Goal: Use online tool/utility: Utilize a website feature to perform a specific function

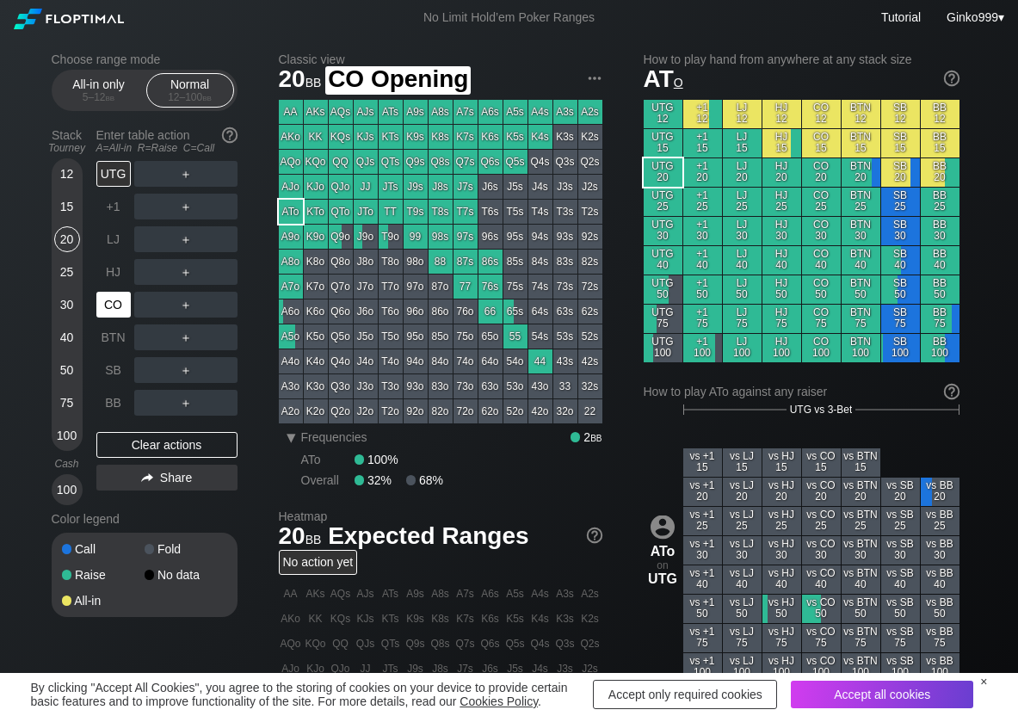
click at [108, 293] on div "CO" at bounding box center [113, 305] width 34 height 26
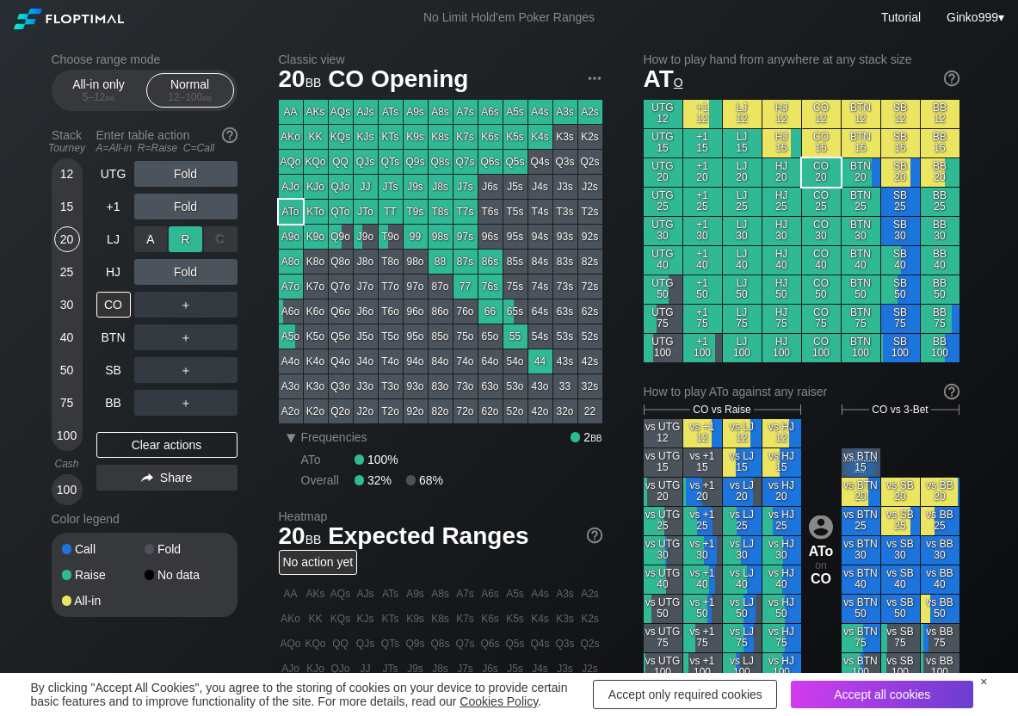
click at [196, 233] on div "R ✕" at bounding box center [186, 239] width 34 height 26
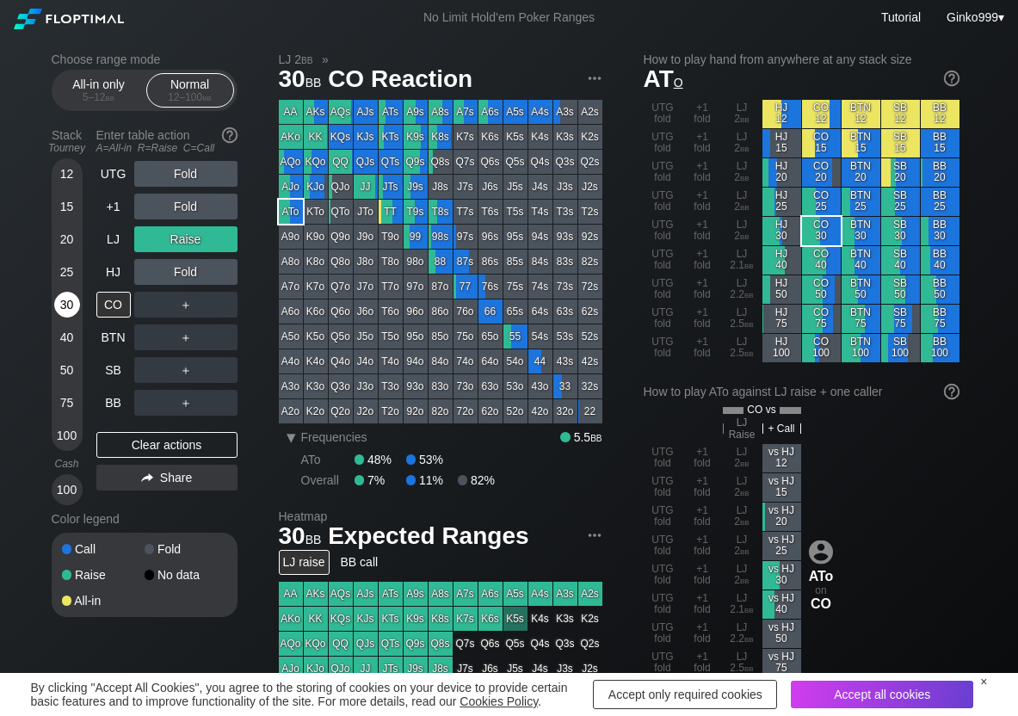
click at [69, 316] on div "30" at bounding box center [67, 305] width 26 height 26
click at [167, 297] on div "A ✕" at bounding box center [151, 305] width 34 height 26
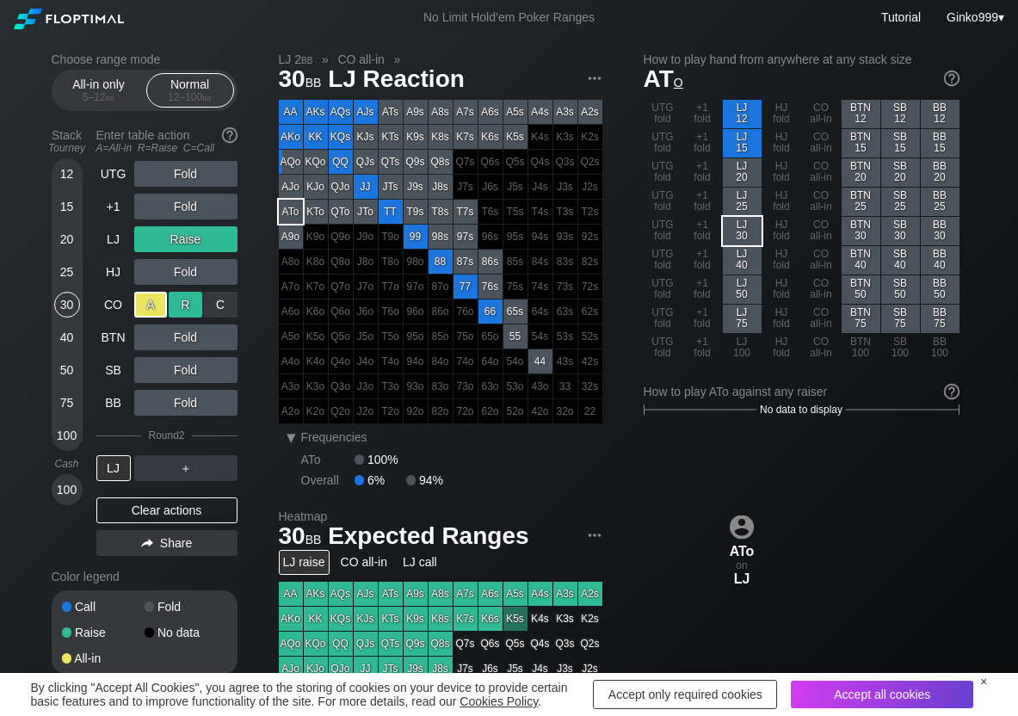
click at [190, 301] on div "R ✕" at bounding box center [186, 305] width 34 height 26
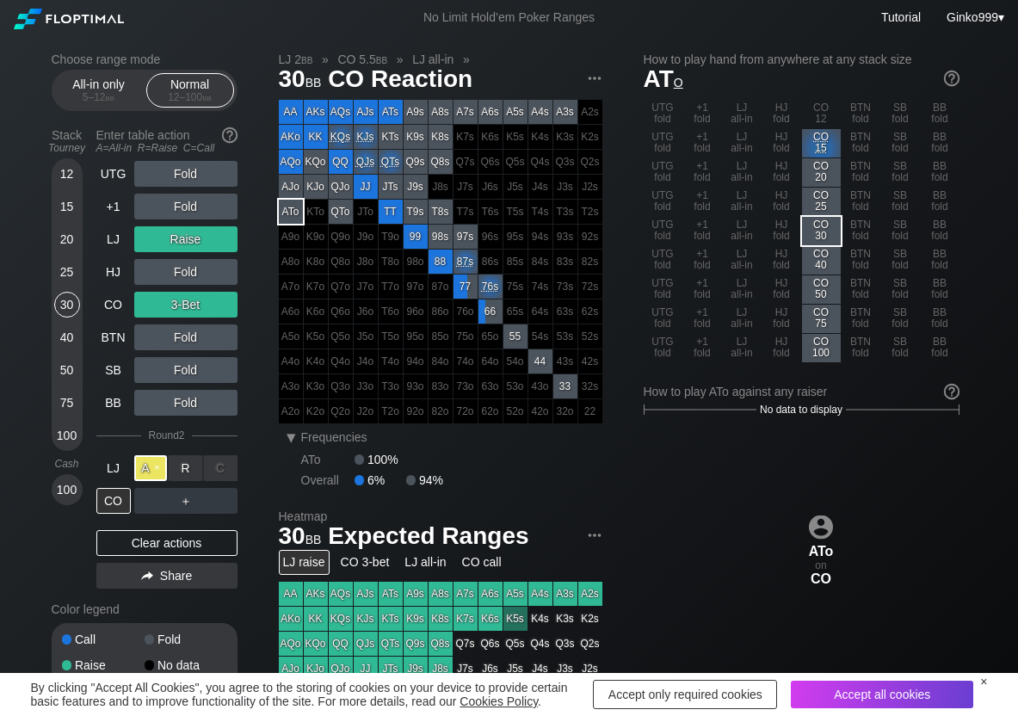
click at [153, 462] on div "A ✕" at bounding box center [151, 468] width 34 height 26
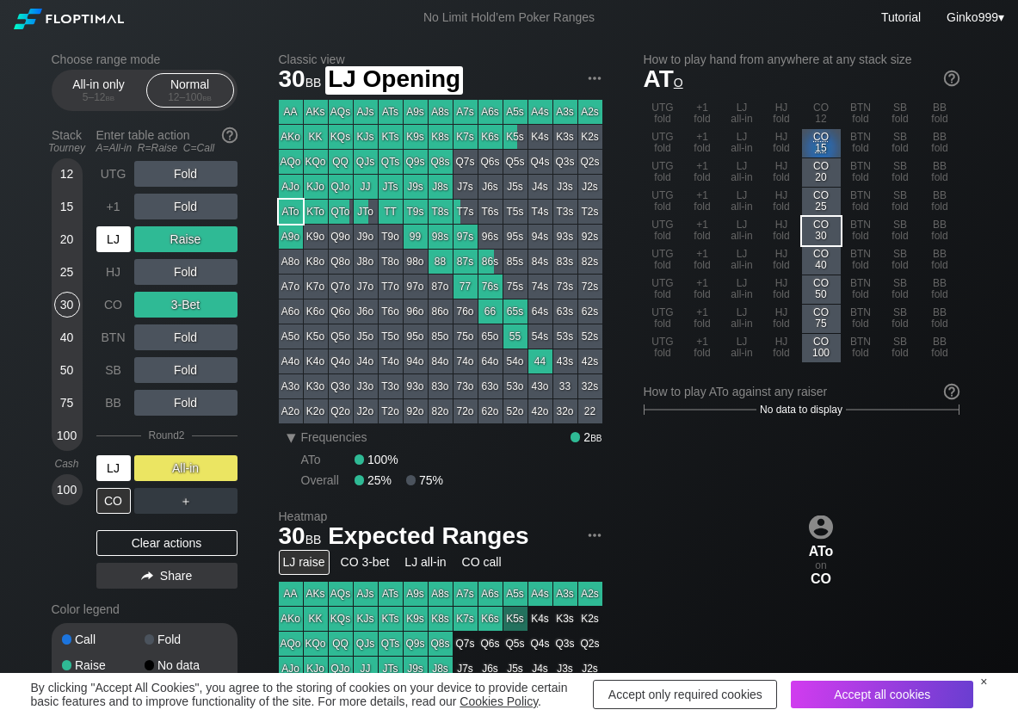
click at [105, 246] on div "LJ" at bounding box center [113, 239] width 34 height 26
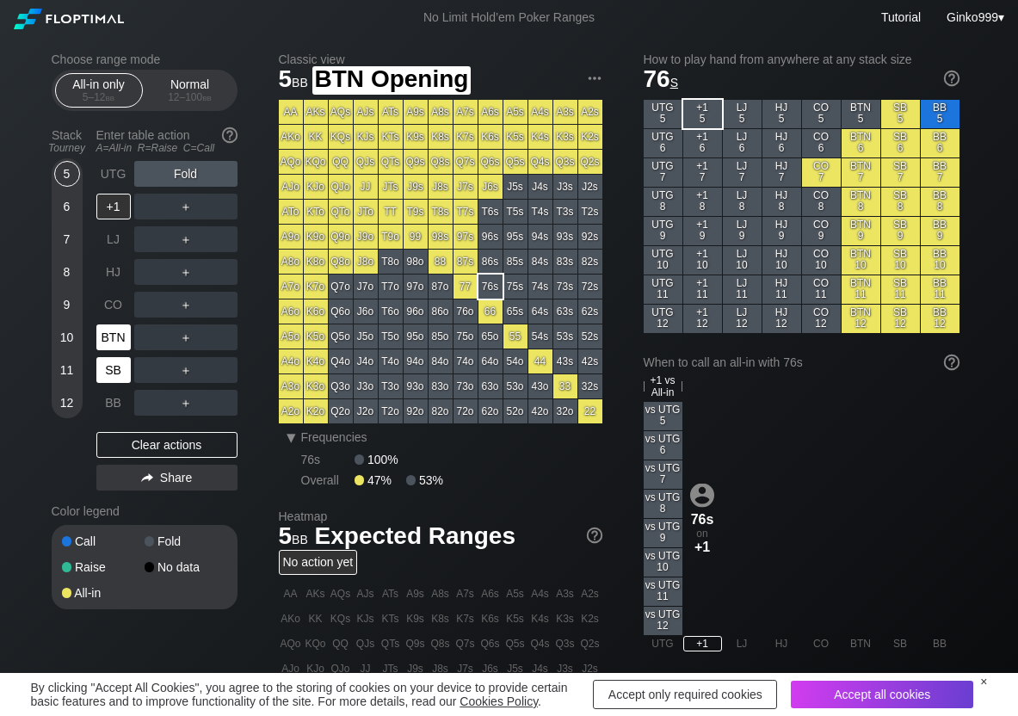
click at [117, 373] on div "SB" at bounding box center [113, 370] width 34 height 26
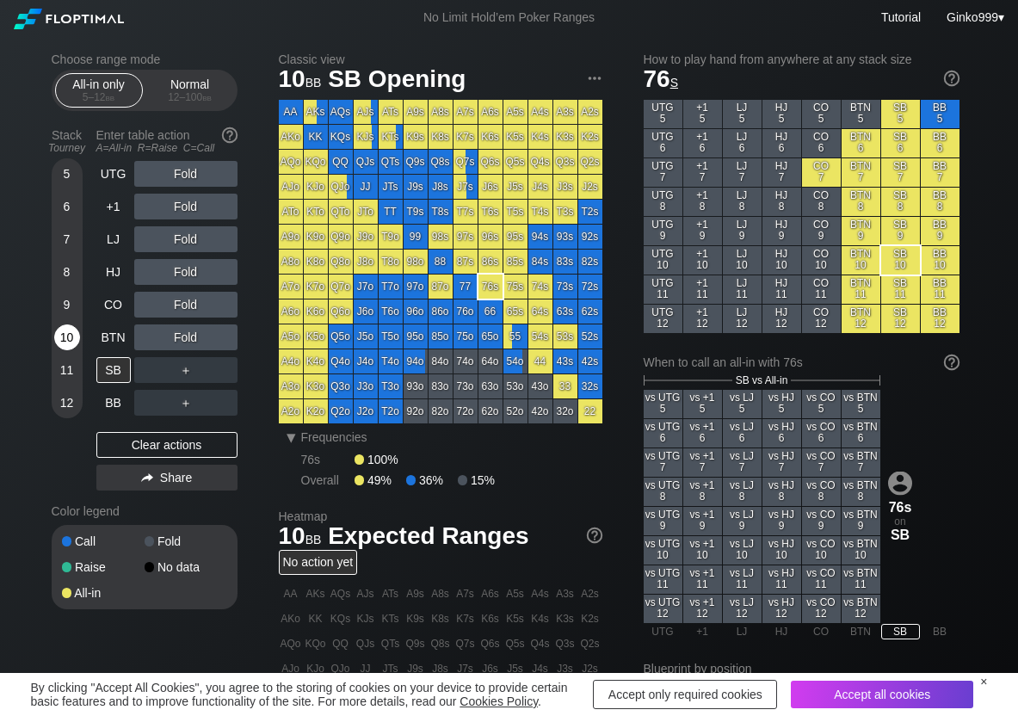
click at [59, 332] on div "10" at bounding box center [67, 337] width 26 height 26
